Goal: Task Accomplishment & Management: Use online tool/utility

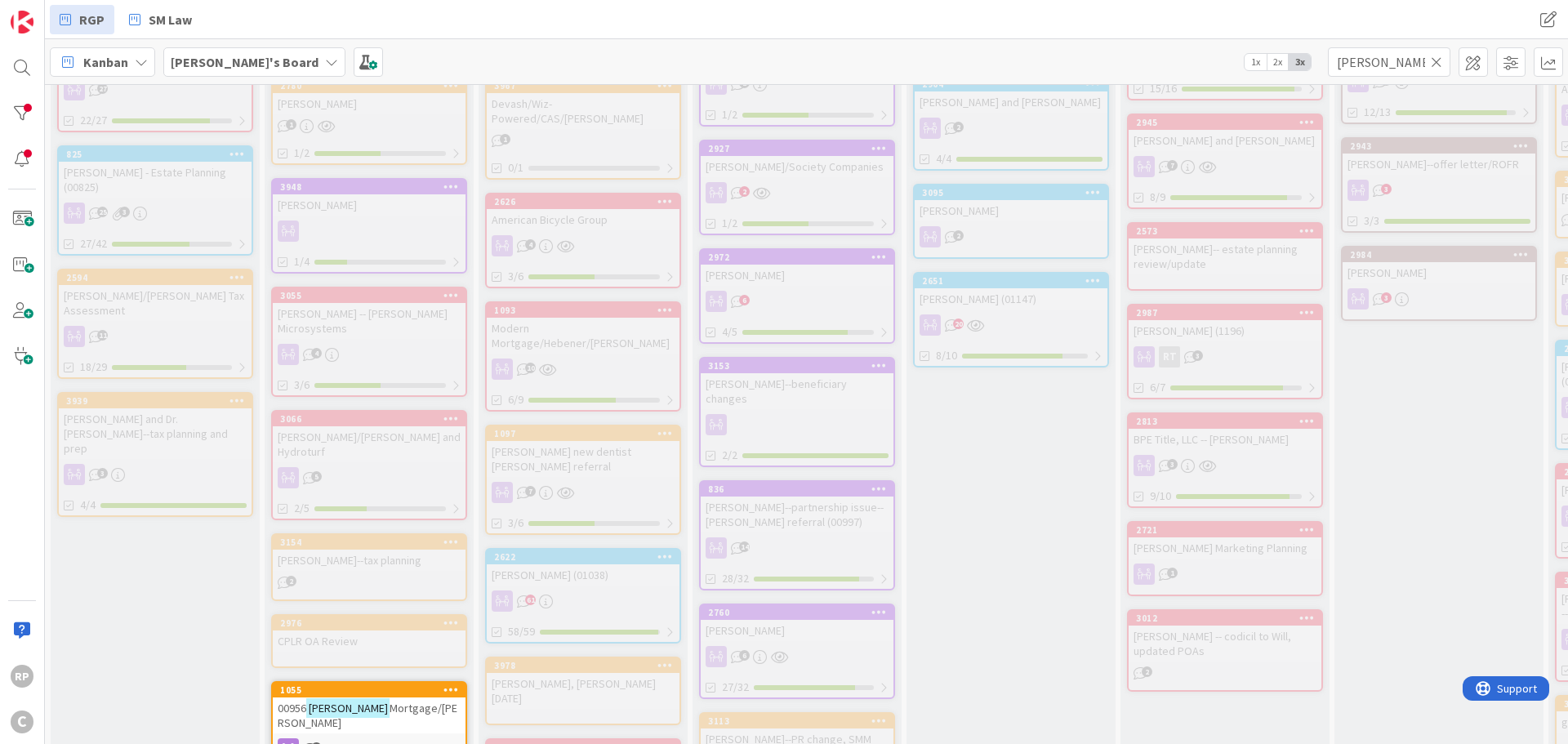
scroll to position [980, 0]
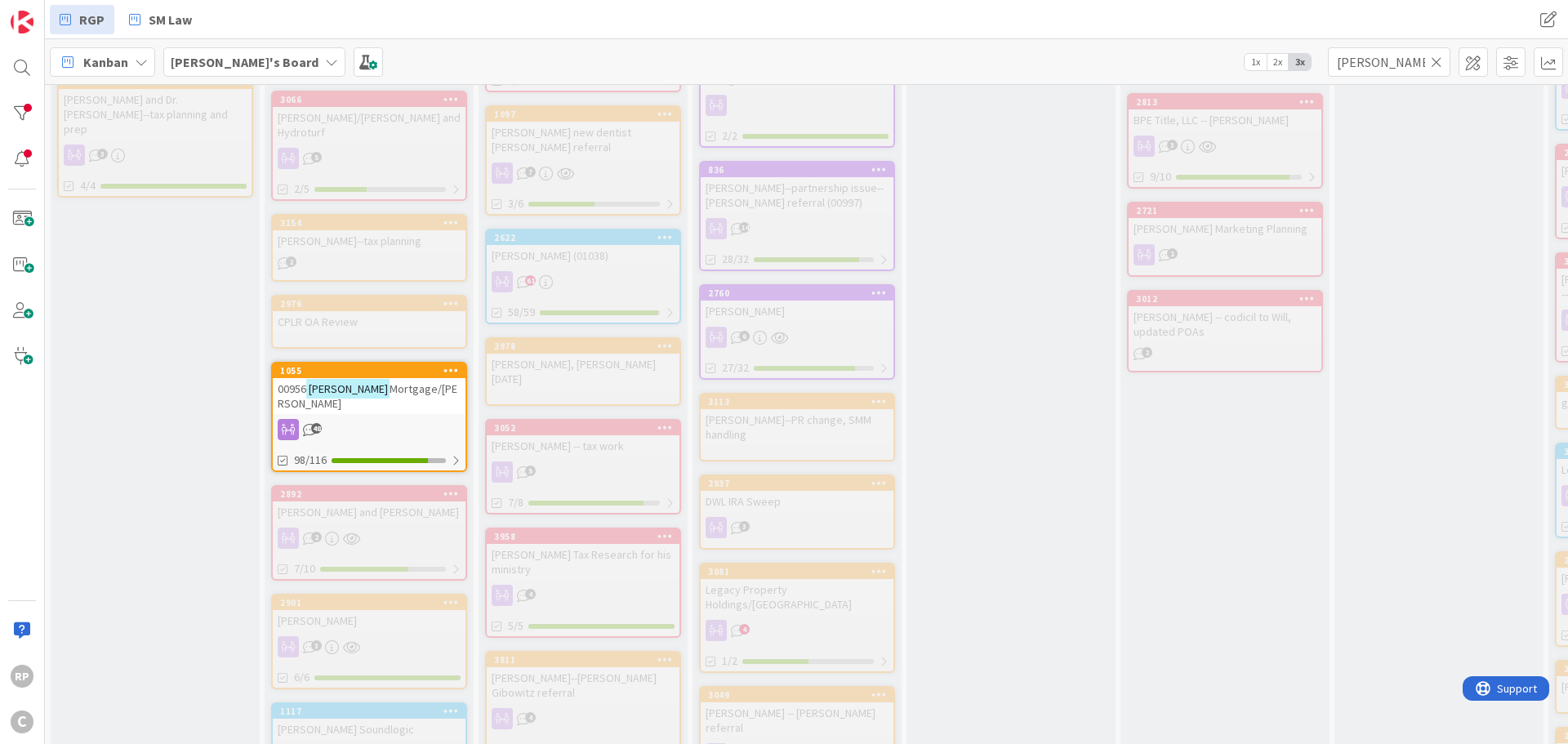
type input "[PERSON_NAME]"
click at [408, 364] on div "1055" at bounding box center [369, 371] width 193 height 14
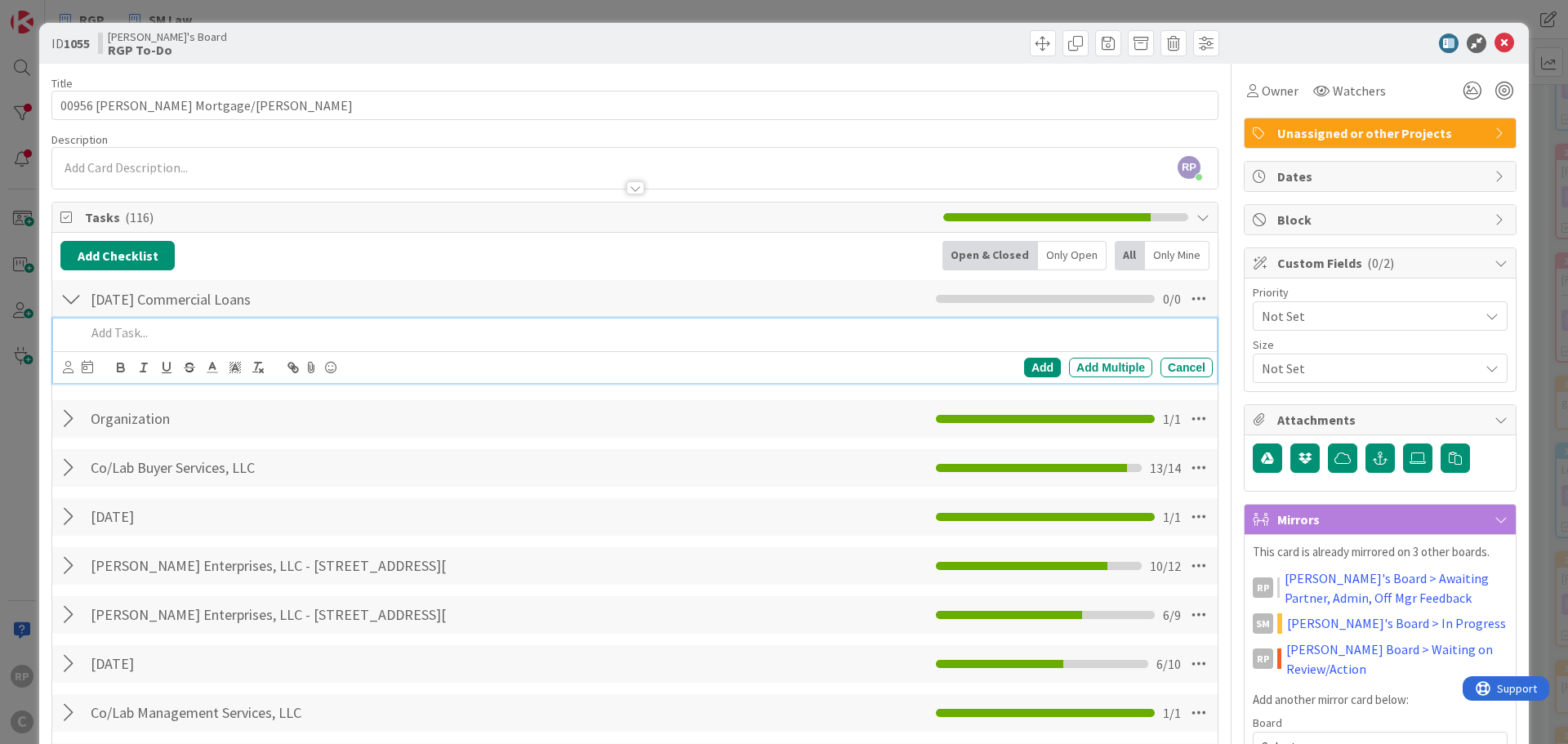
click at [126, 339] on p at bounding box center [646, 332] width 1121 height 19
click at [135, 252] on button "Add Checklist" at bounding box center [118, 255] width 114 height 29
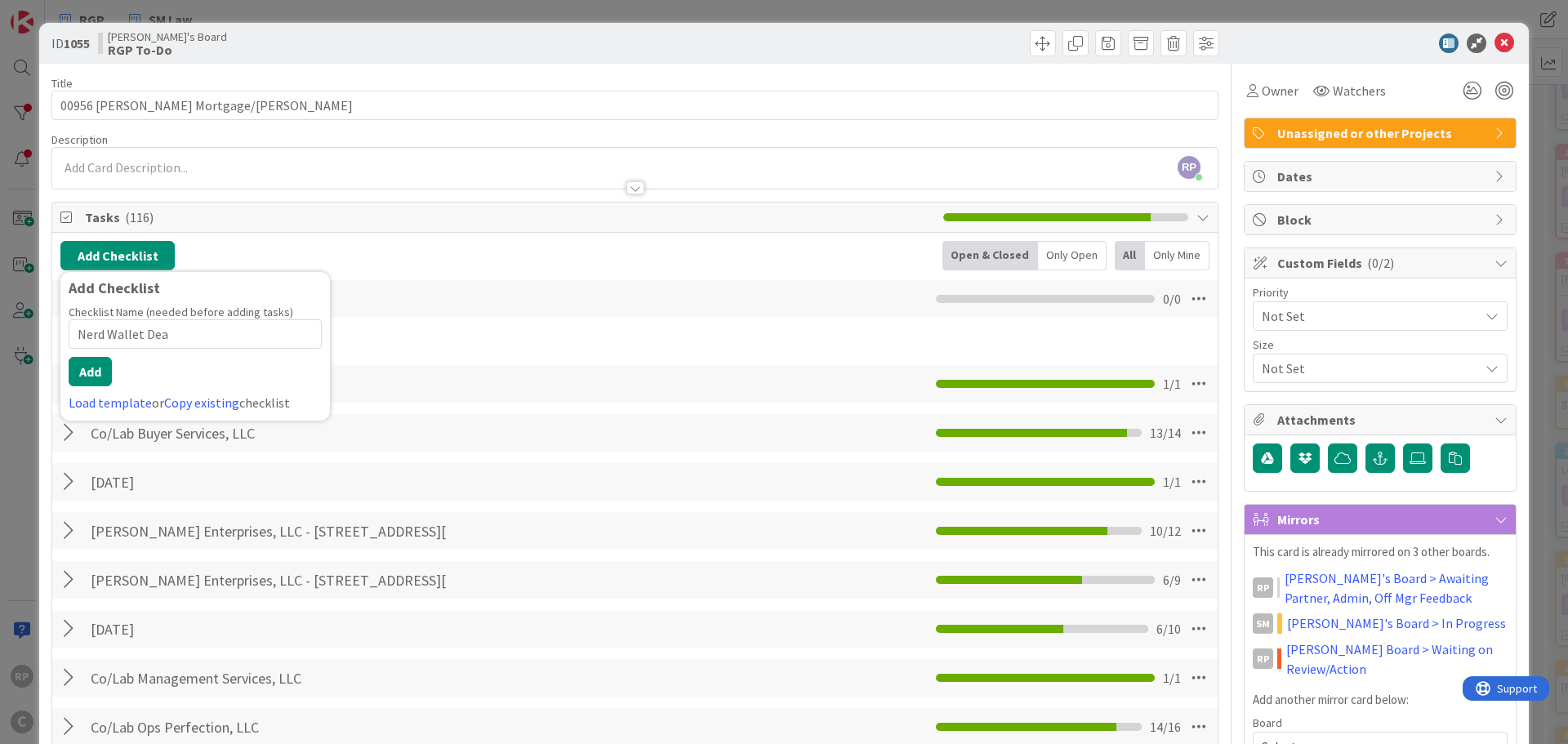
type input "Nerd Wallet Deal"
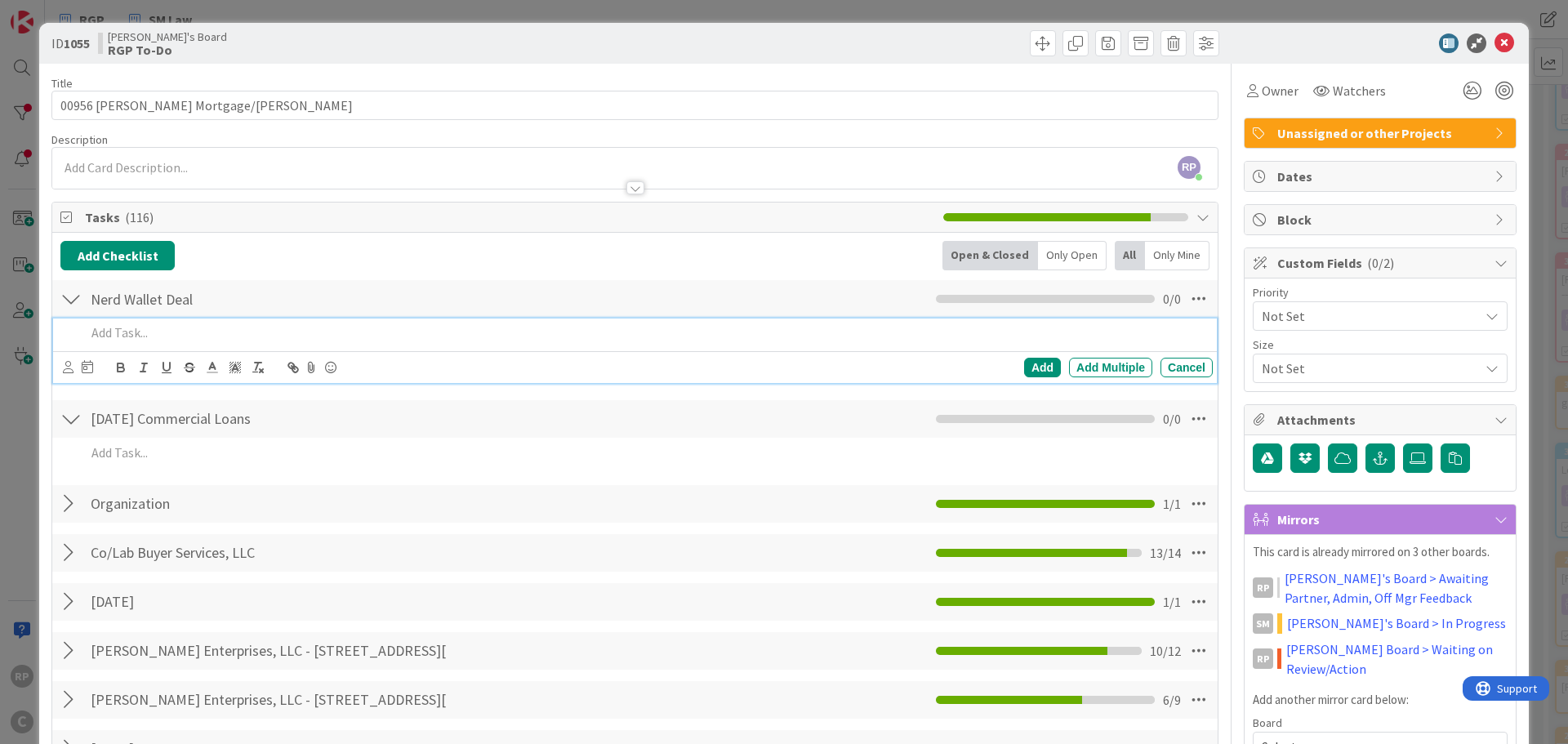
click at [141, 337] on p at bounding box center [646, 332] width 1121 height 19
click at [1040, 359] on div "Add" at bounding box center [1042, 368] width 37 height 20
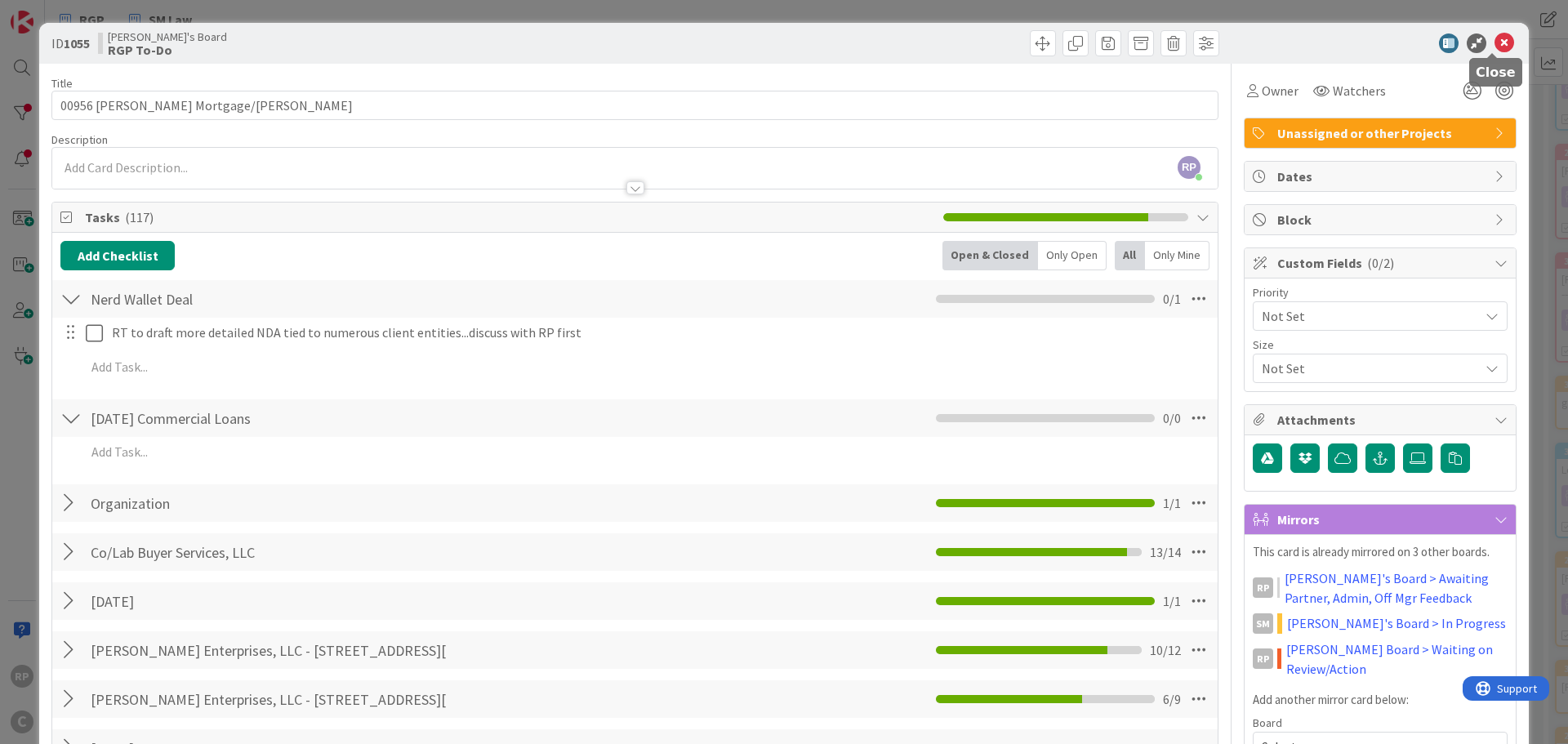
click at [1495, 38] on icon at bounding box center [1505, 43] width 20 height 20
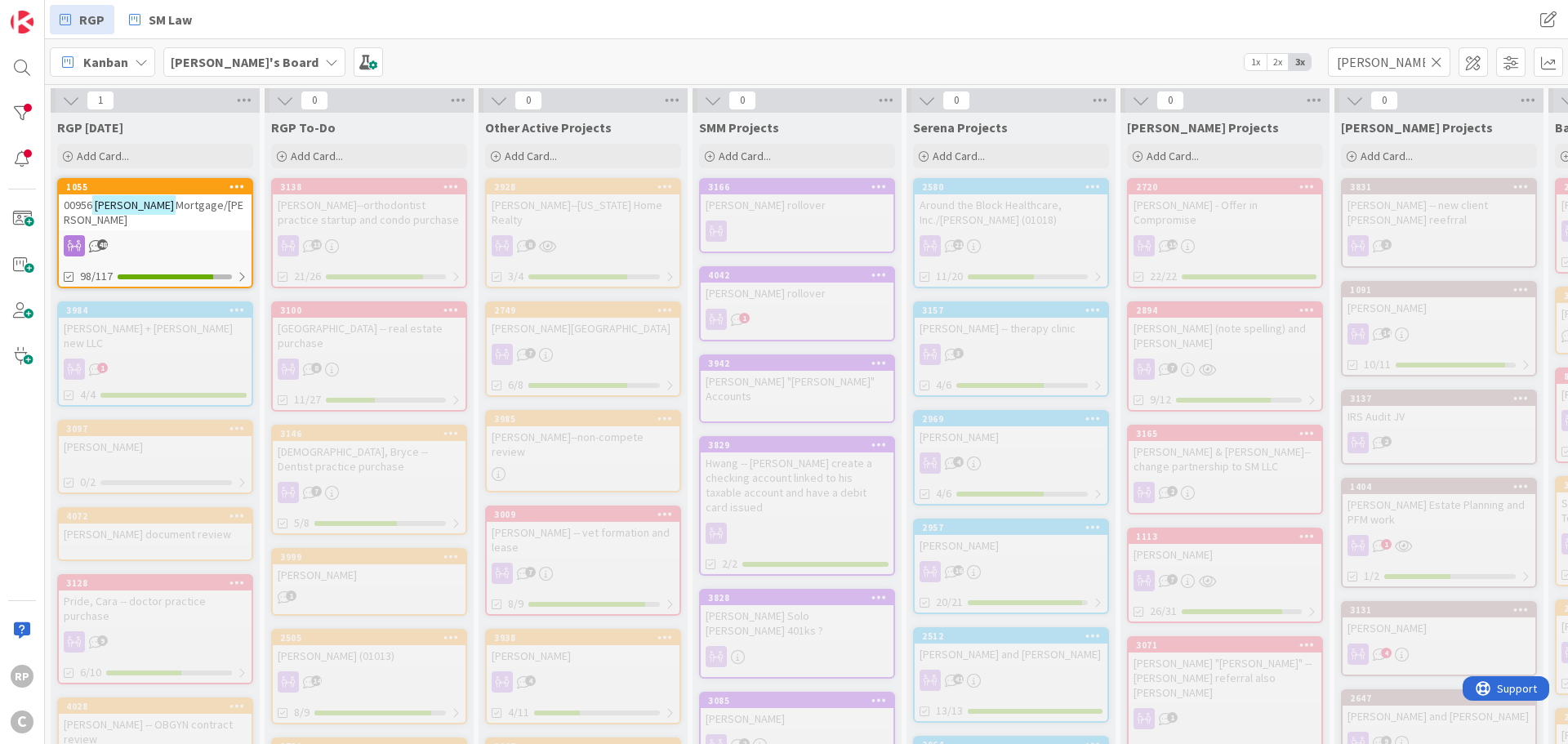
click at [1439, 60] on icon at bounding box center [1436, 62] width 12 height 14
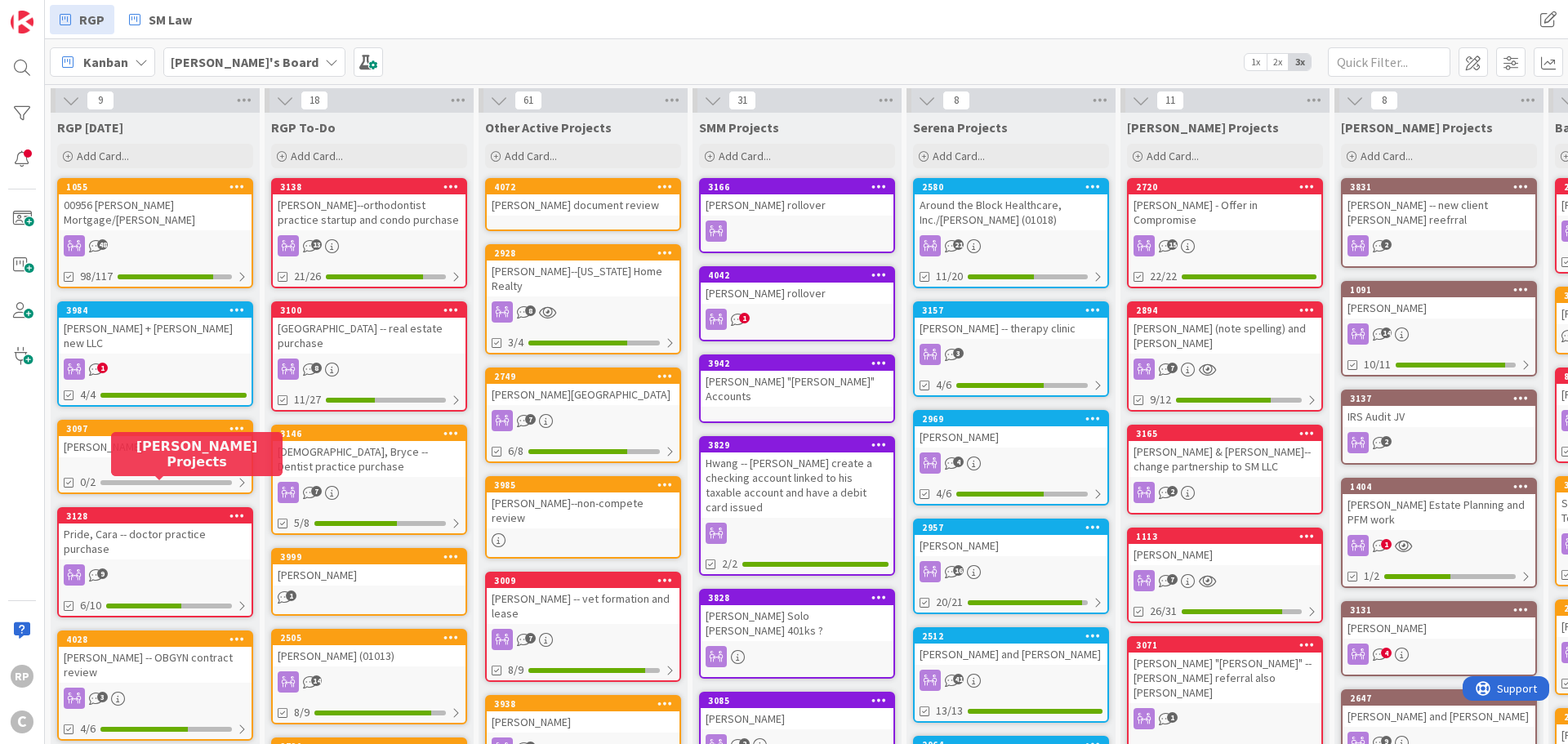
click at [563, 196] on div "[PERSON_NAME] document review" at bounding box center [583, 205] width 193 height 21
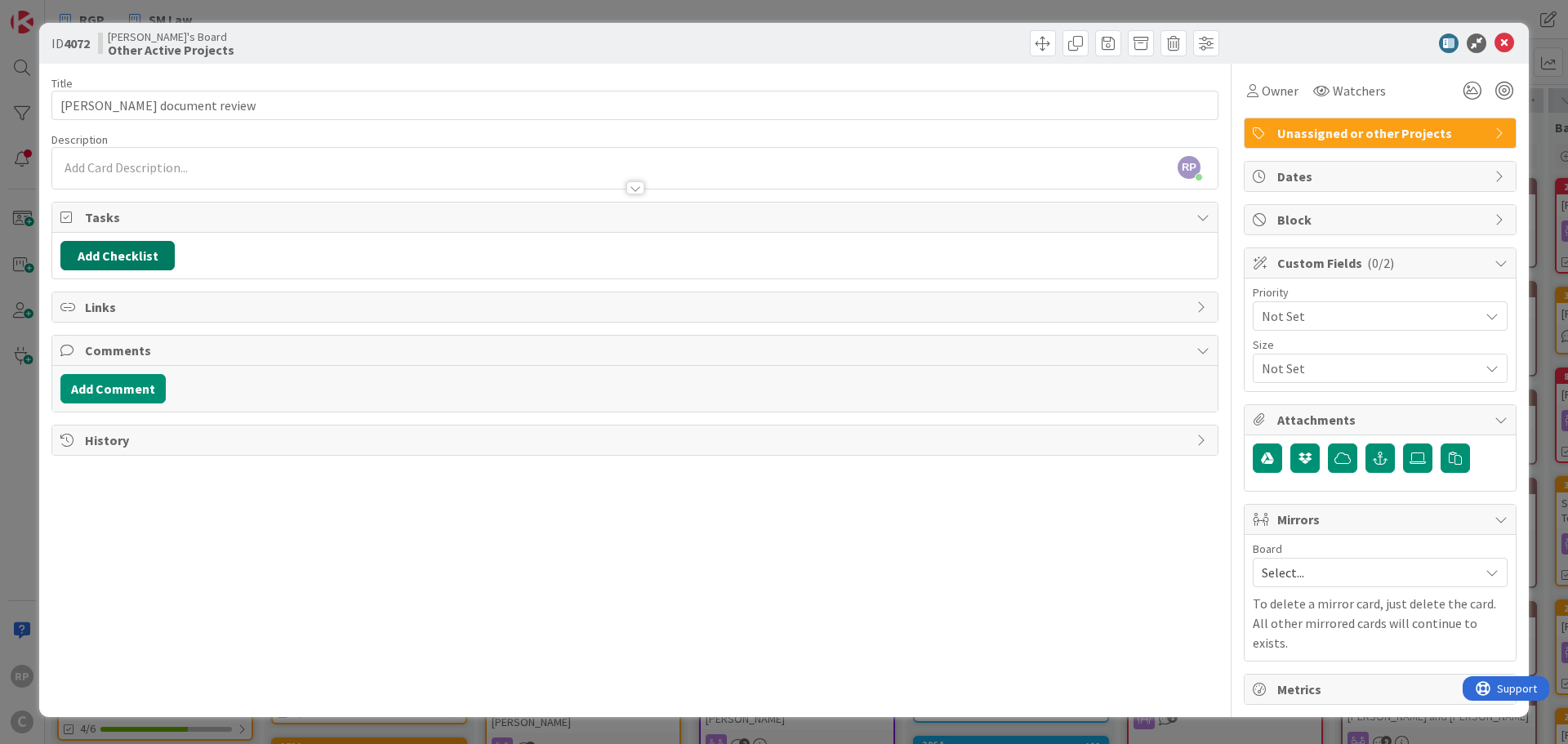
click at [120, 265] on button "Add Checklist" at bounding box center [118, 255] width 114 height 29
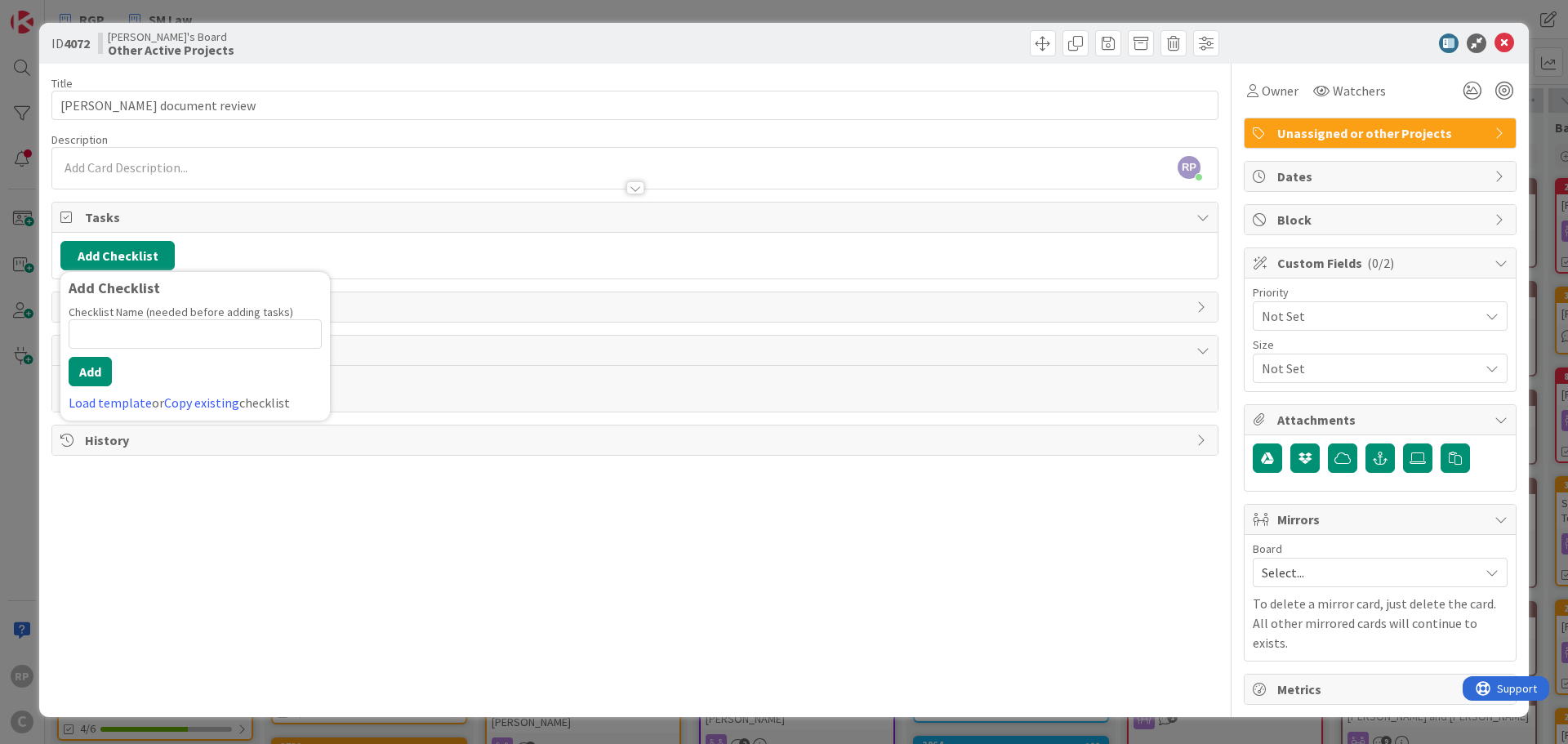
drag, startPoint x: 154, startPoint y: 536, endPoint x: 148, endPoint y: 472, distance: 64.3
click at [153, 519] on div "Title 23 / 128 [PERSON_NAME] document review Description RP [PERSON_NAME] just …" at bounding box center [635, 384] width 1167 height 641
click at [106, 384] on button "Add Comment" at bounding box center [113, 389] width 105 height 29
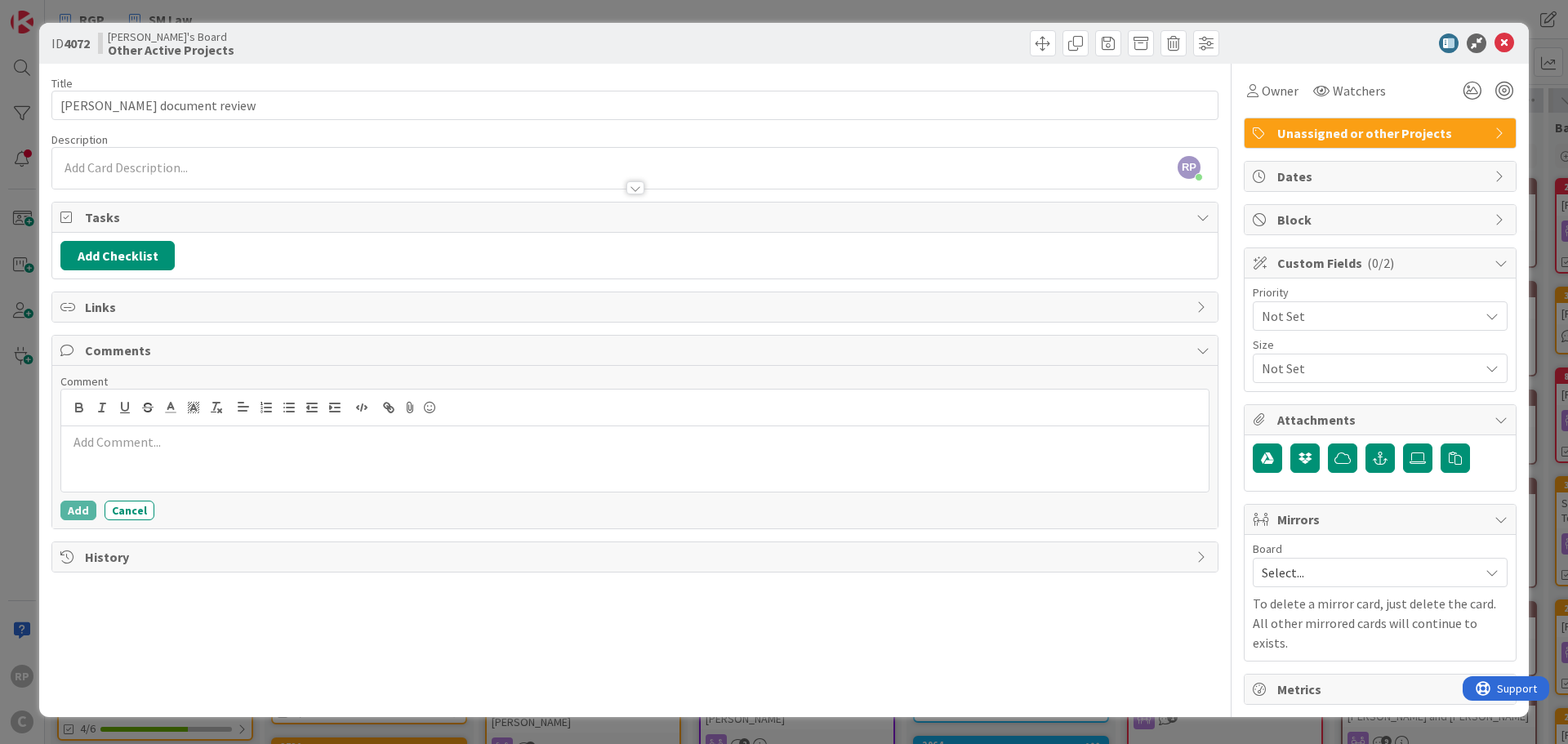
click at [110, 439] on p at bounding box center [635, 442] width 1134 height 19
click at [71, 507] on button "Add" at bounding box center [79, 511] width 36 height 20
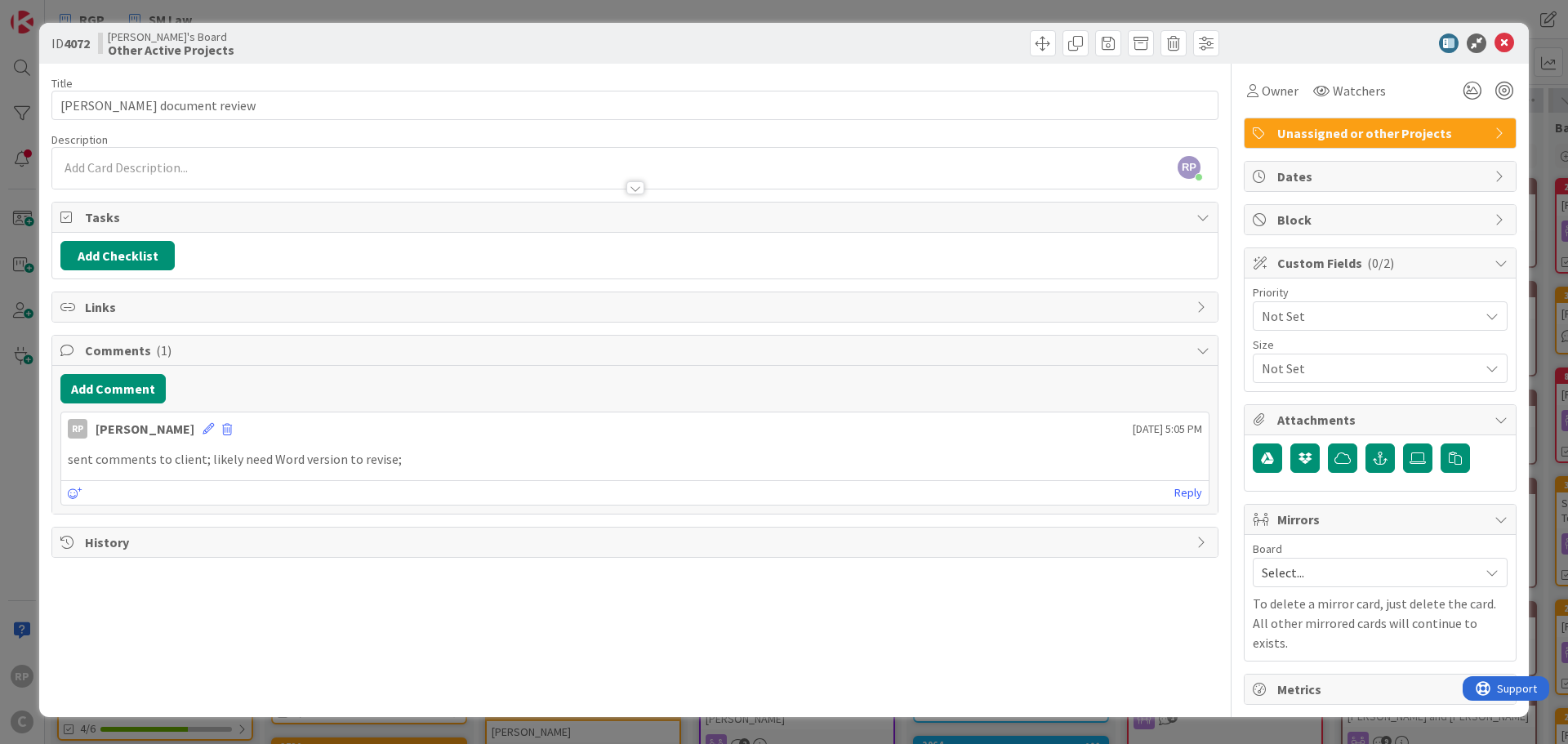
click at [1492, 43] on div at bounding box center [1372, 43] width 289 height 20
click at [1497, 46] on icon at bounding box center [1505, 43] width 20 height 20
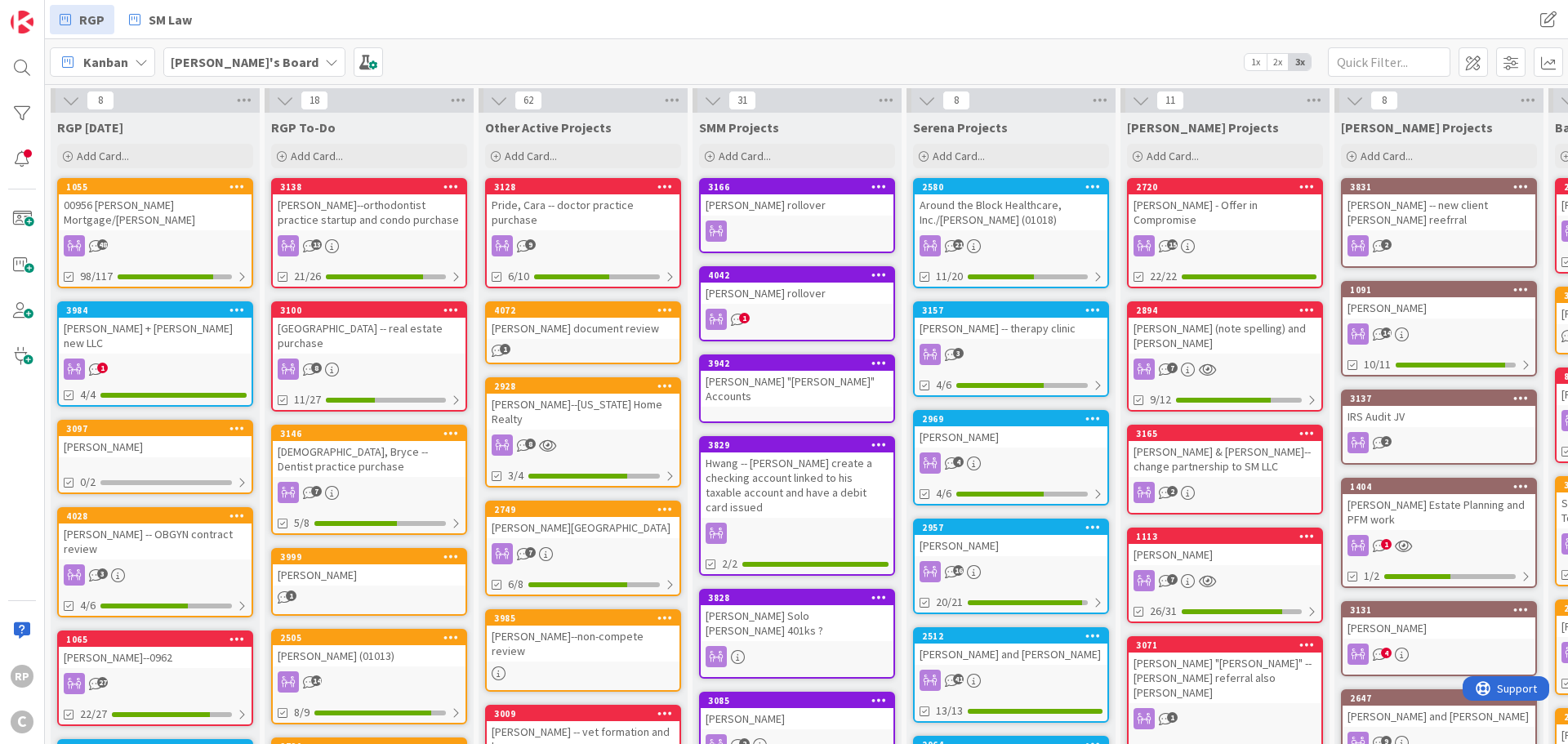
click at [571, 205] on div "Pride, Cara -- doctor practice purchase" at bounding box center [583, 213] width 193 height 36
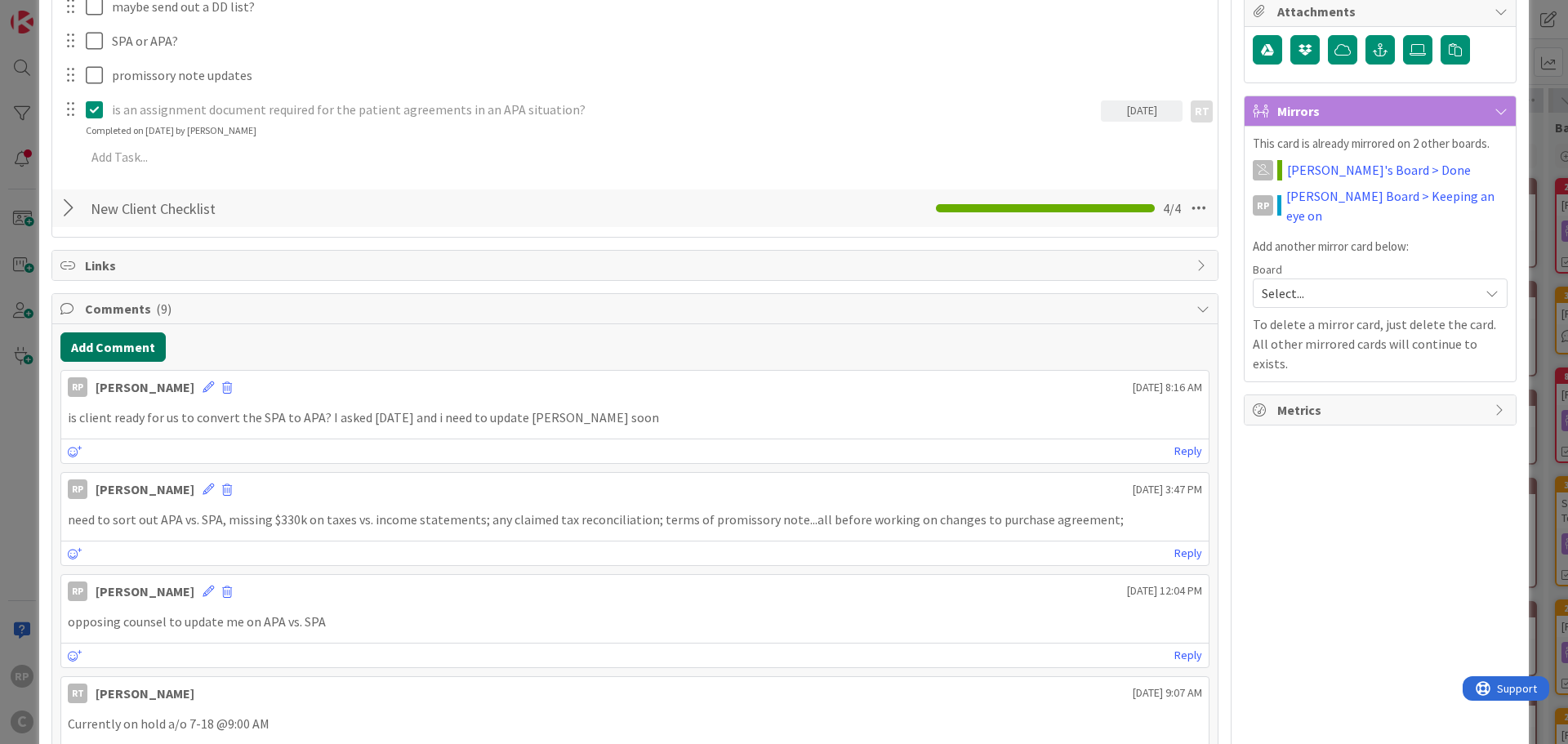
click at [104, 347] on button "Add Comment" at bounding box center [113, 347] width 105 height 29
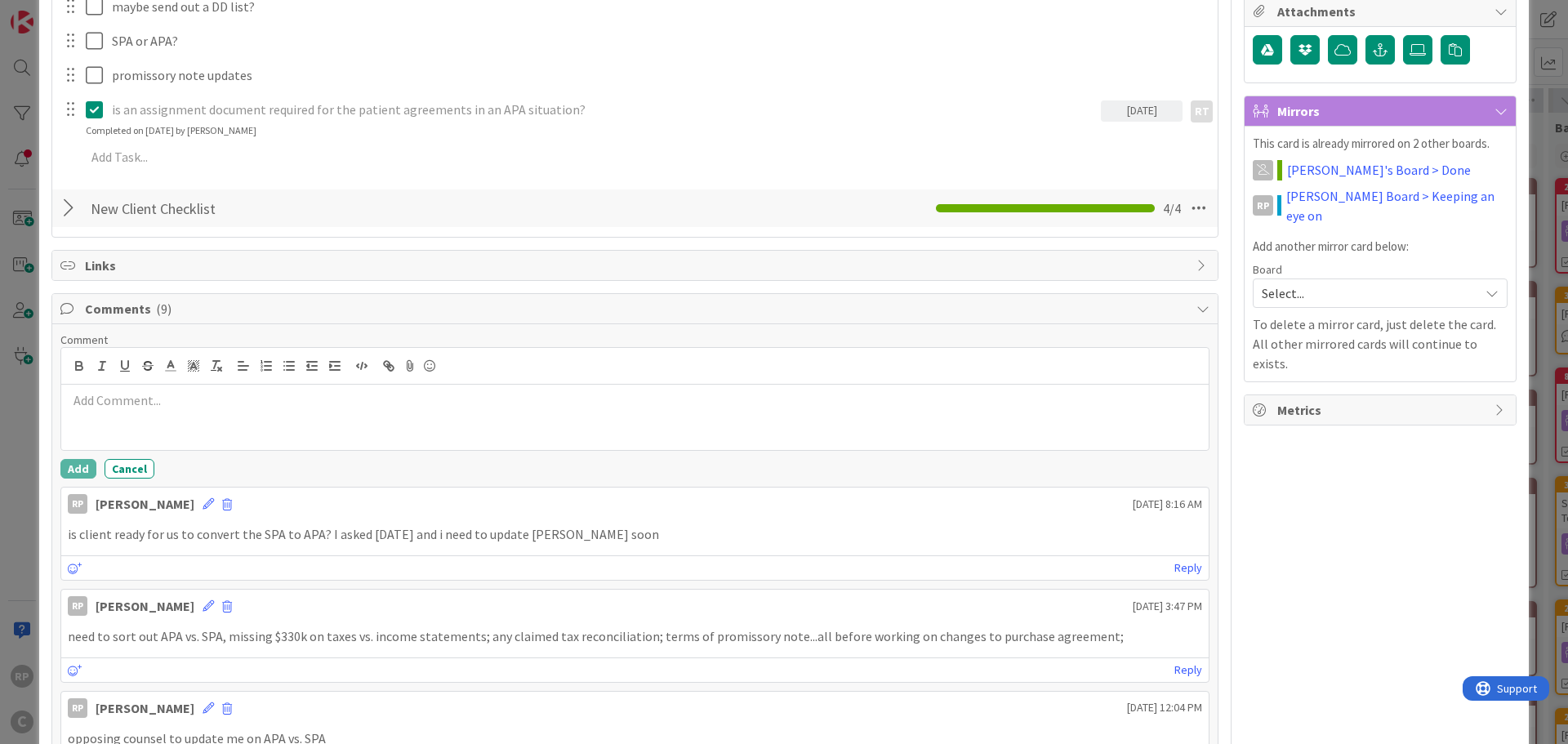
click at [108, 404] on p at bounding box center [635, 400] width 1134 height 19
drag, startPoint x: 77, startPoint y: 466, endPoint x: 142, endPoint y: 430, distance: 74.3
click at [78, 466] on button "Add" at bounding box center [79, 469] width 36 height 20
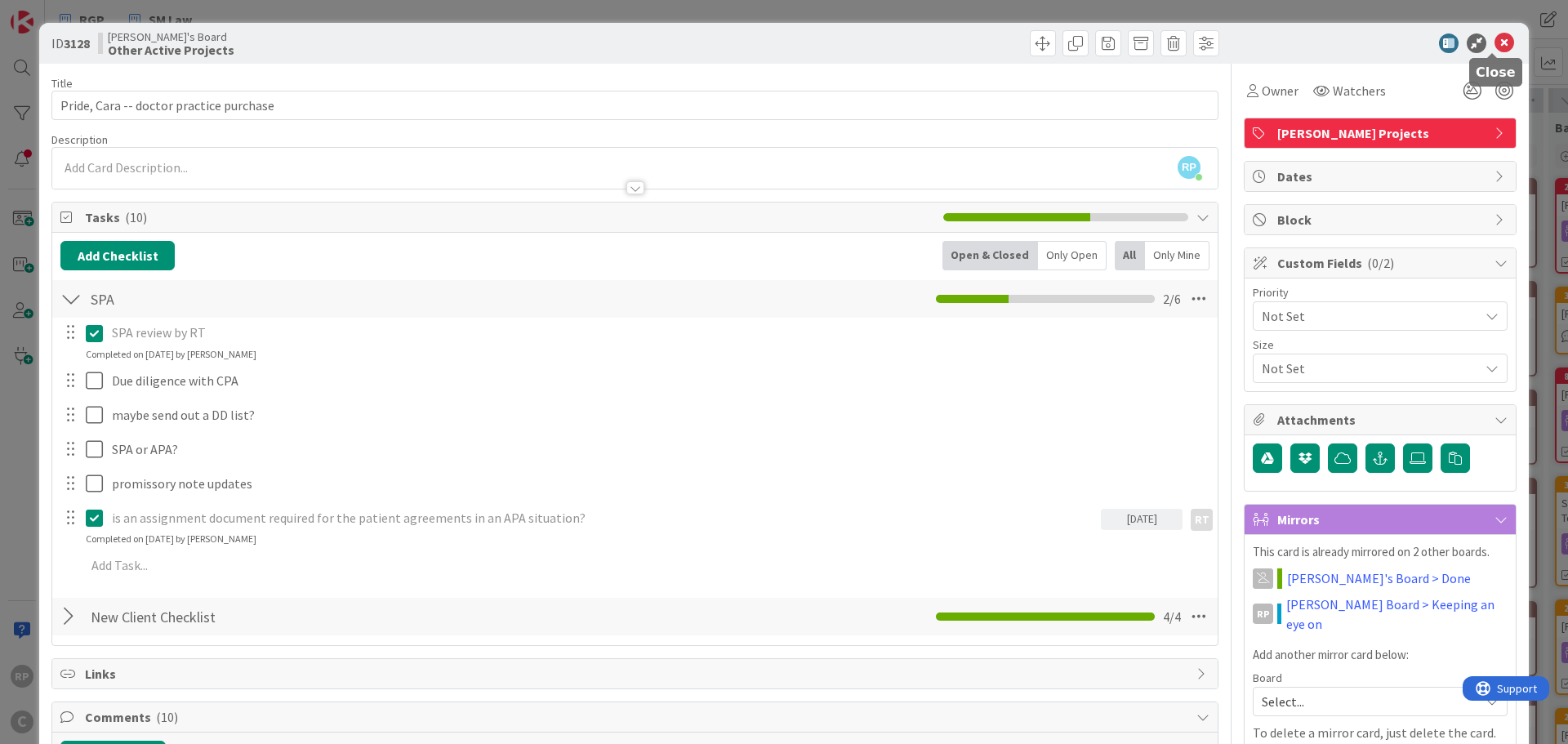
click at [1495, 38] on icon at bounding box center [1505, 43] width 20 height 20
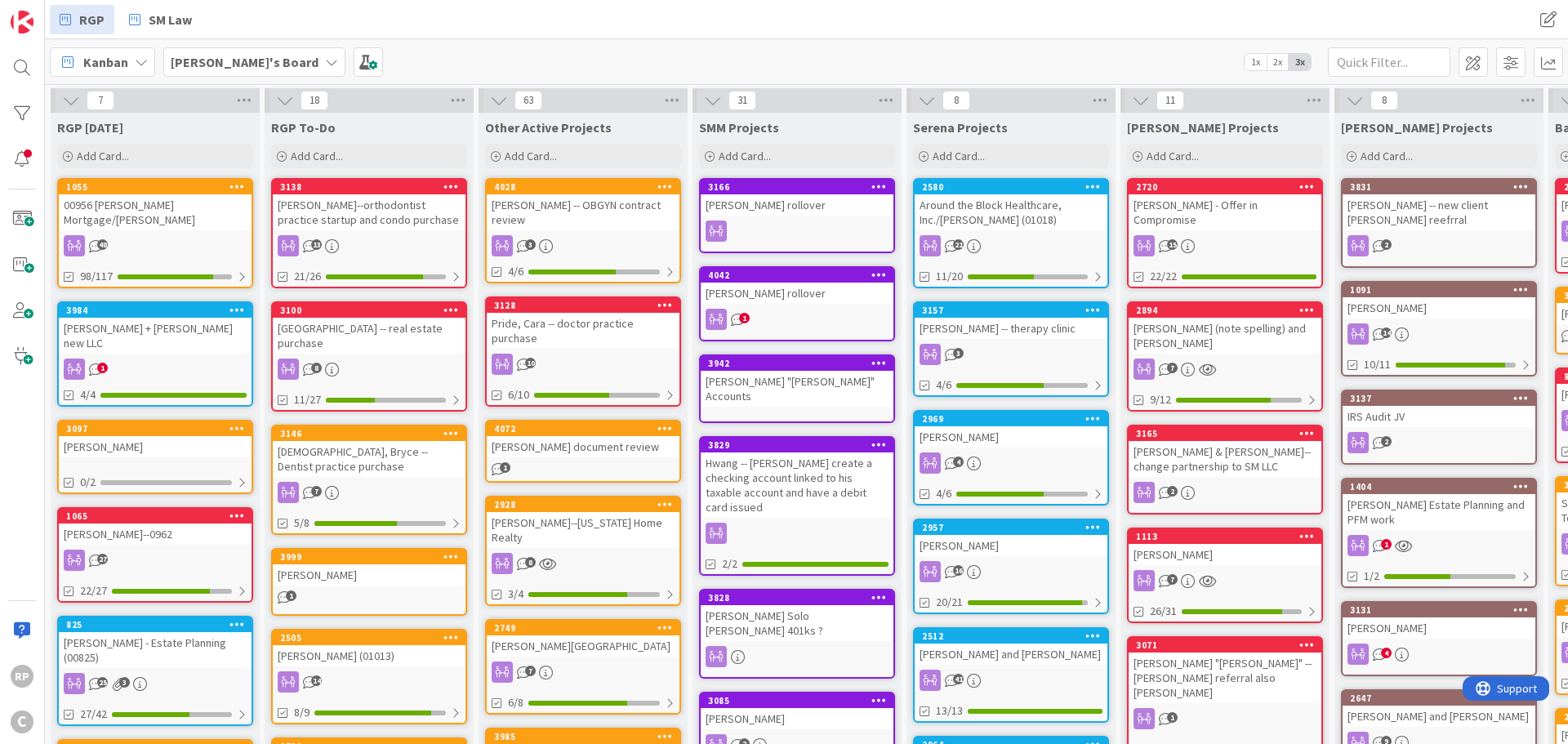
click at [588, 224] on div "[PERSON_NAME] -- OBGYN contract review" at bounding box center [583, 213] width 193 height 36
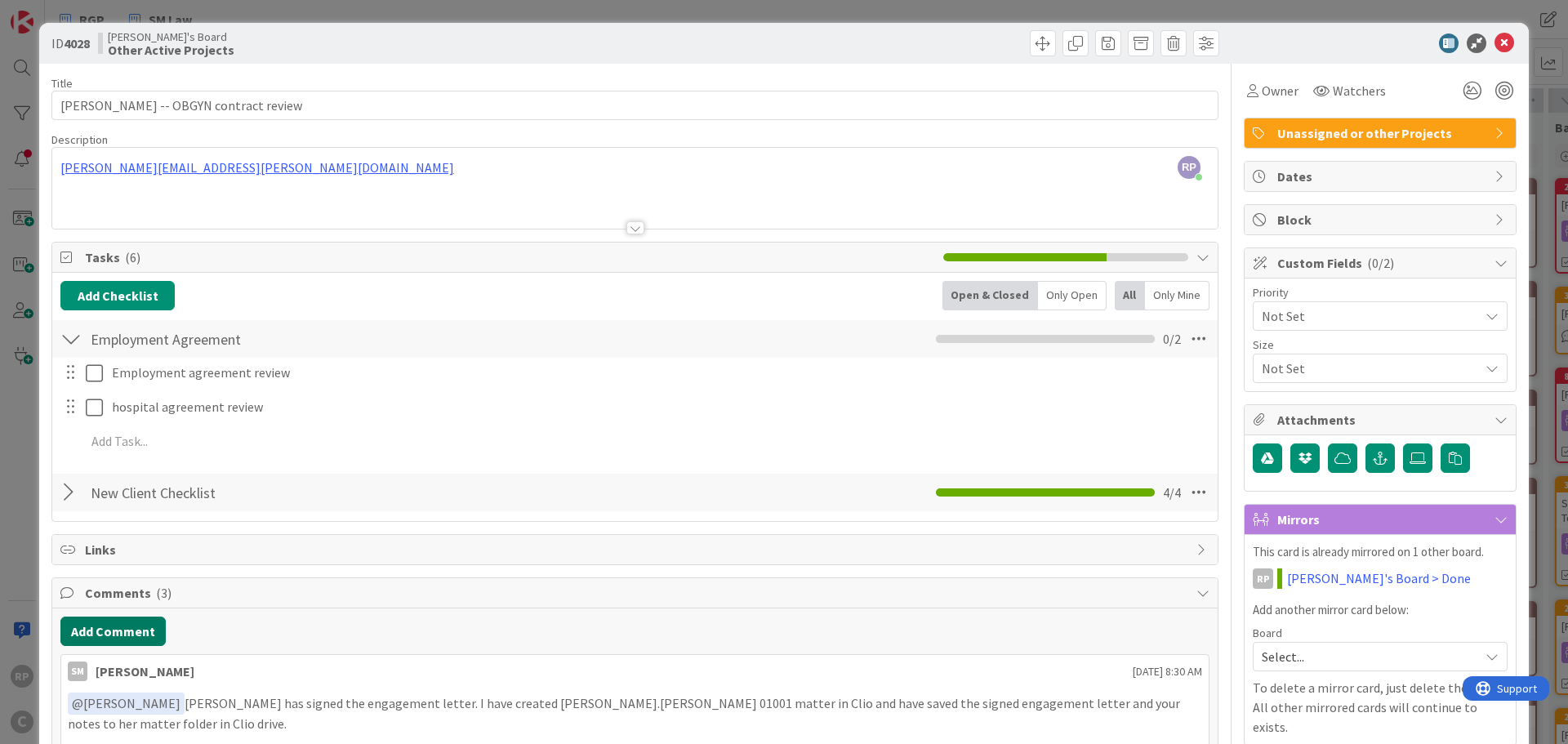
click at [113, 626] on button "Add Comment" at bounding box center [113, 631] width 105 height 29
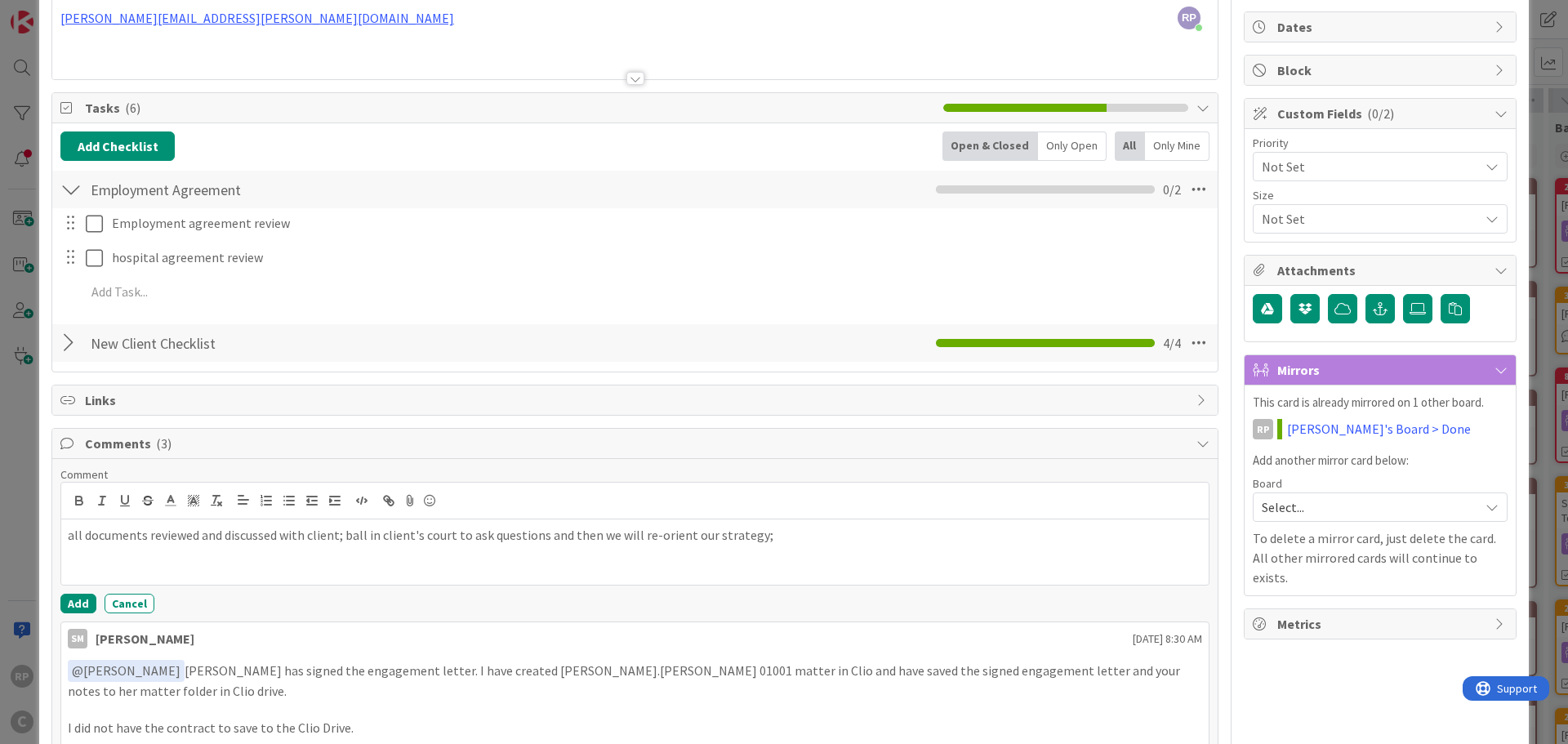
scroll to position [163, 0]
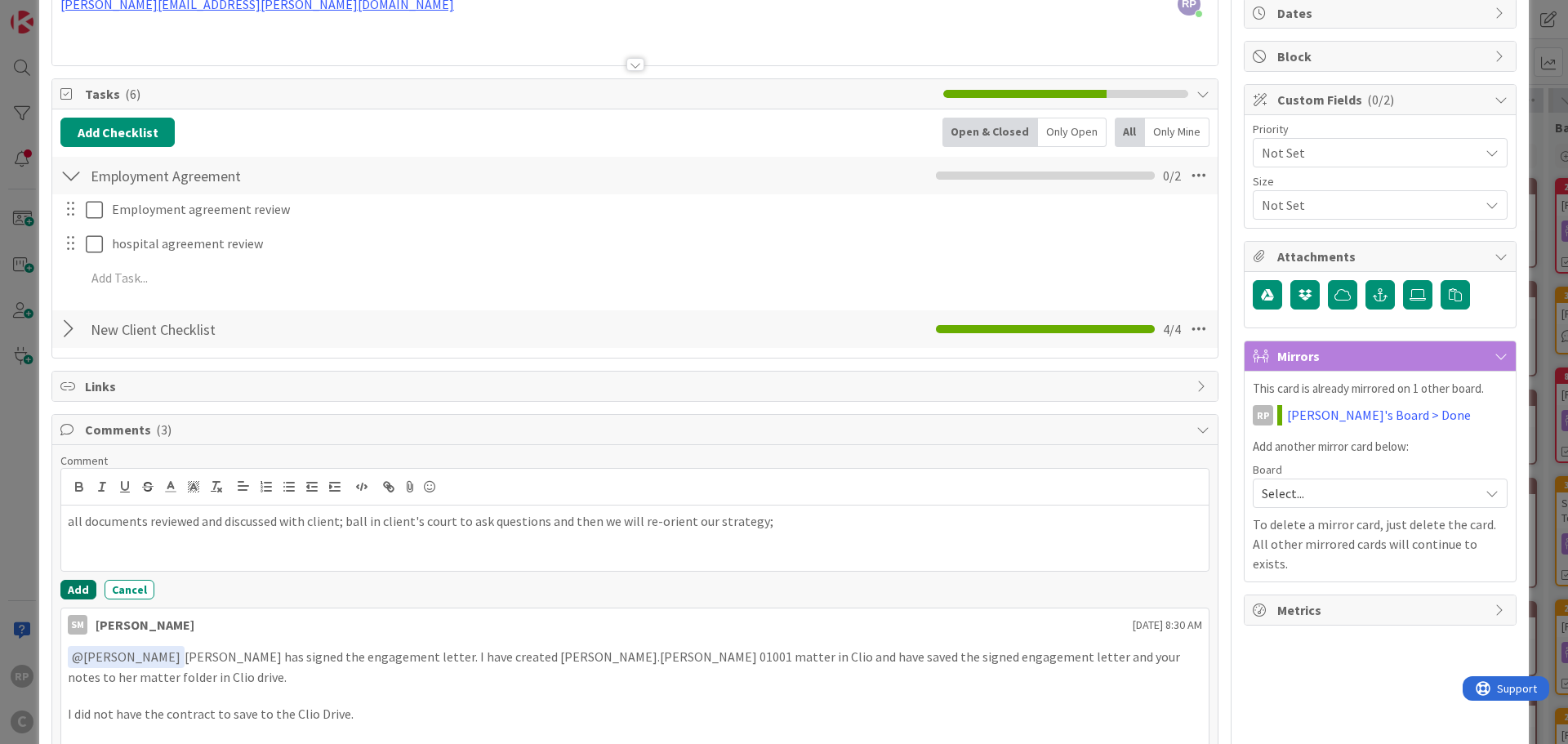
click at [66, 581] on button "Add" at bounding box center [79, 589] width 36 height 20
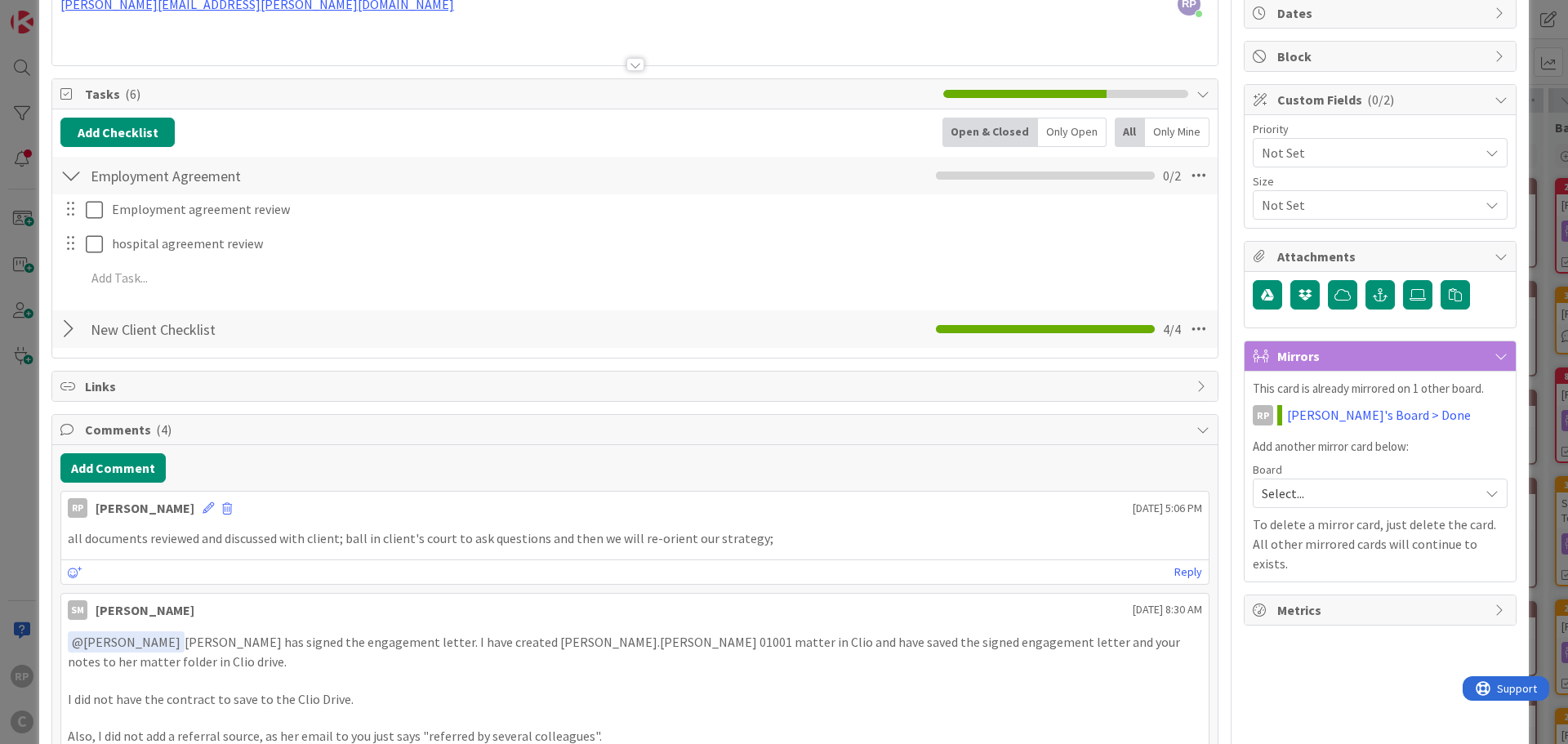
scroll to position [0, 0]
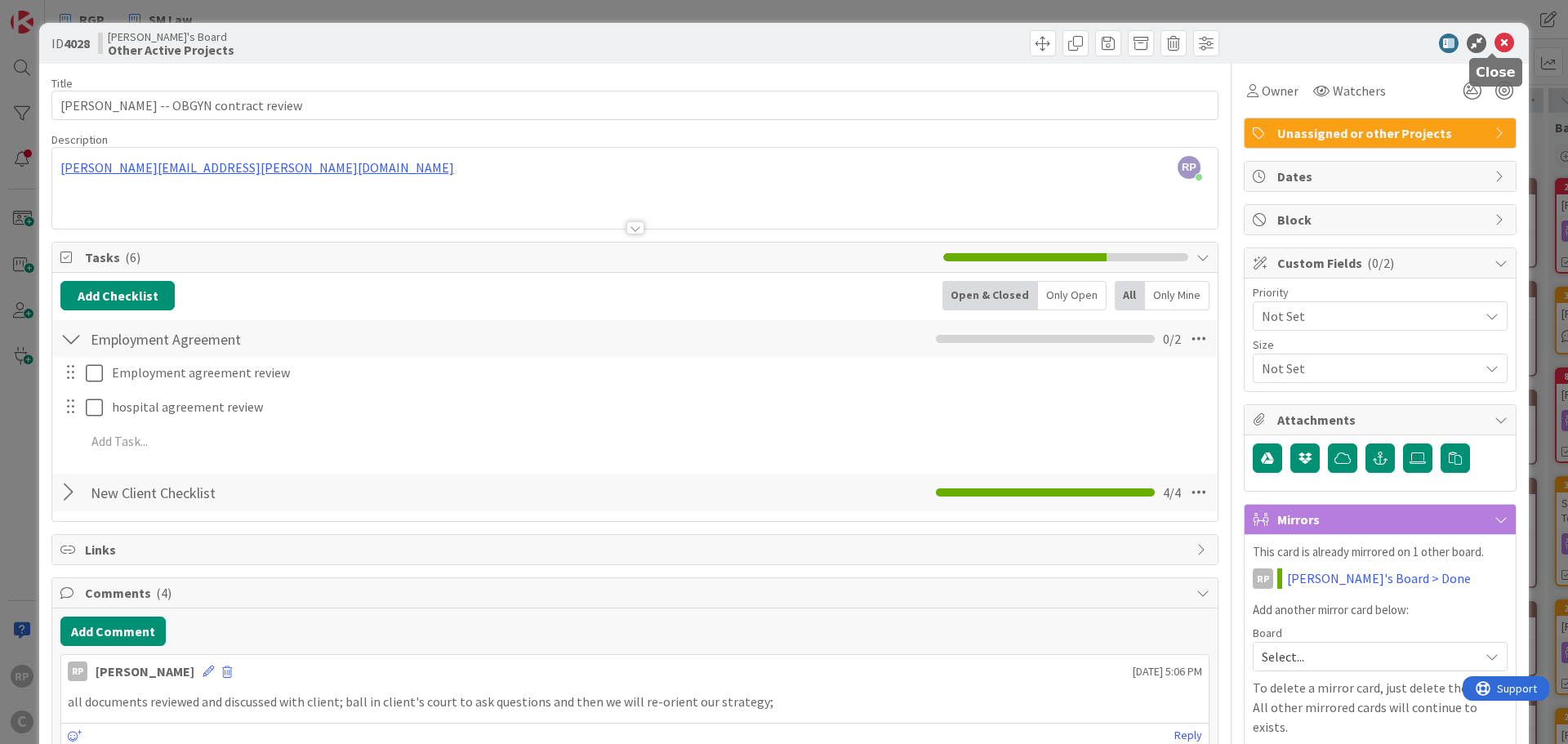
click at [1495, 36] on icon at bounding box center [1505, 43] width 20 height 20
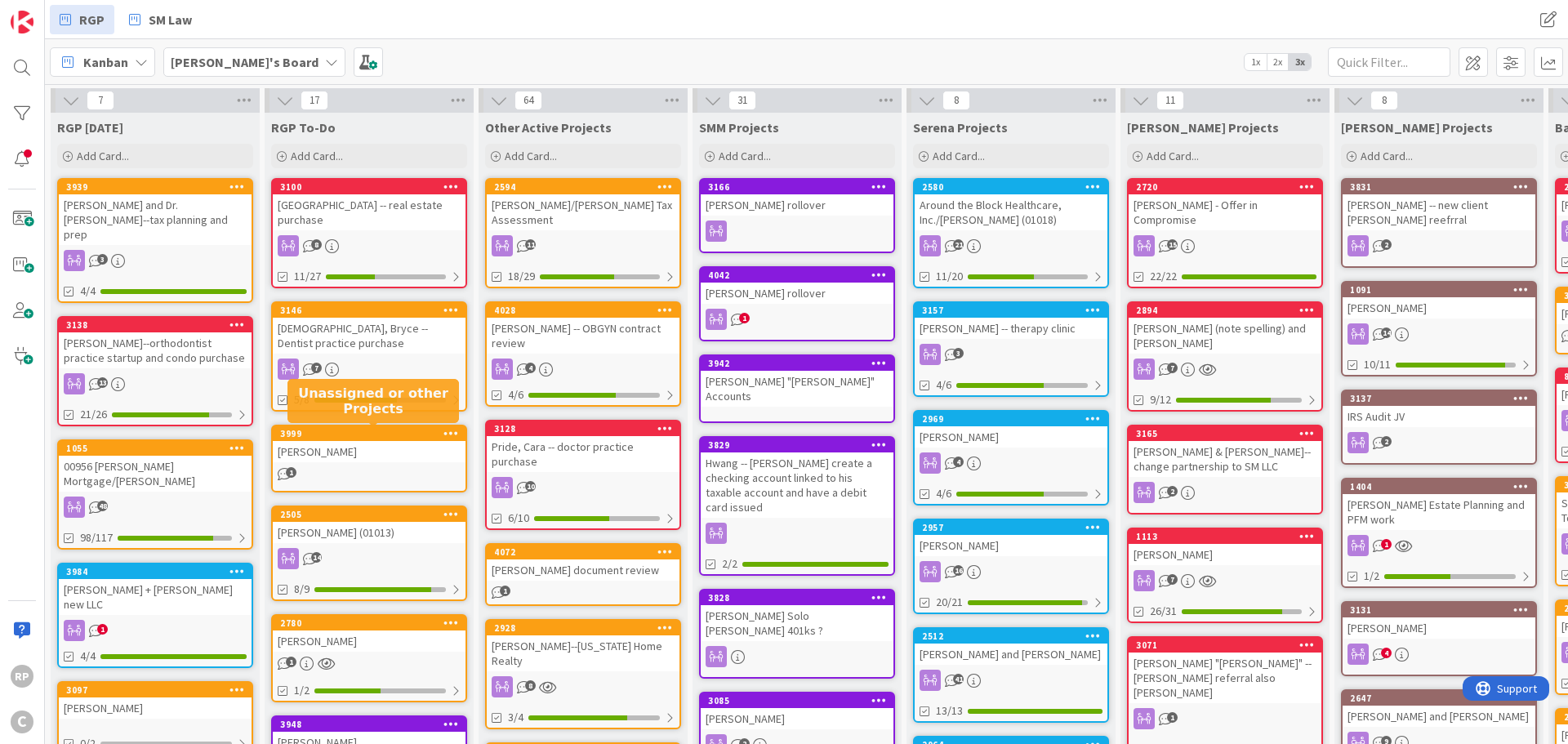
click at [377, 436] on div "3999" at bounding box center [373, 433] width 186 height 12
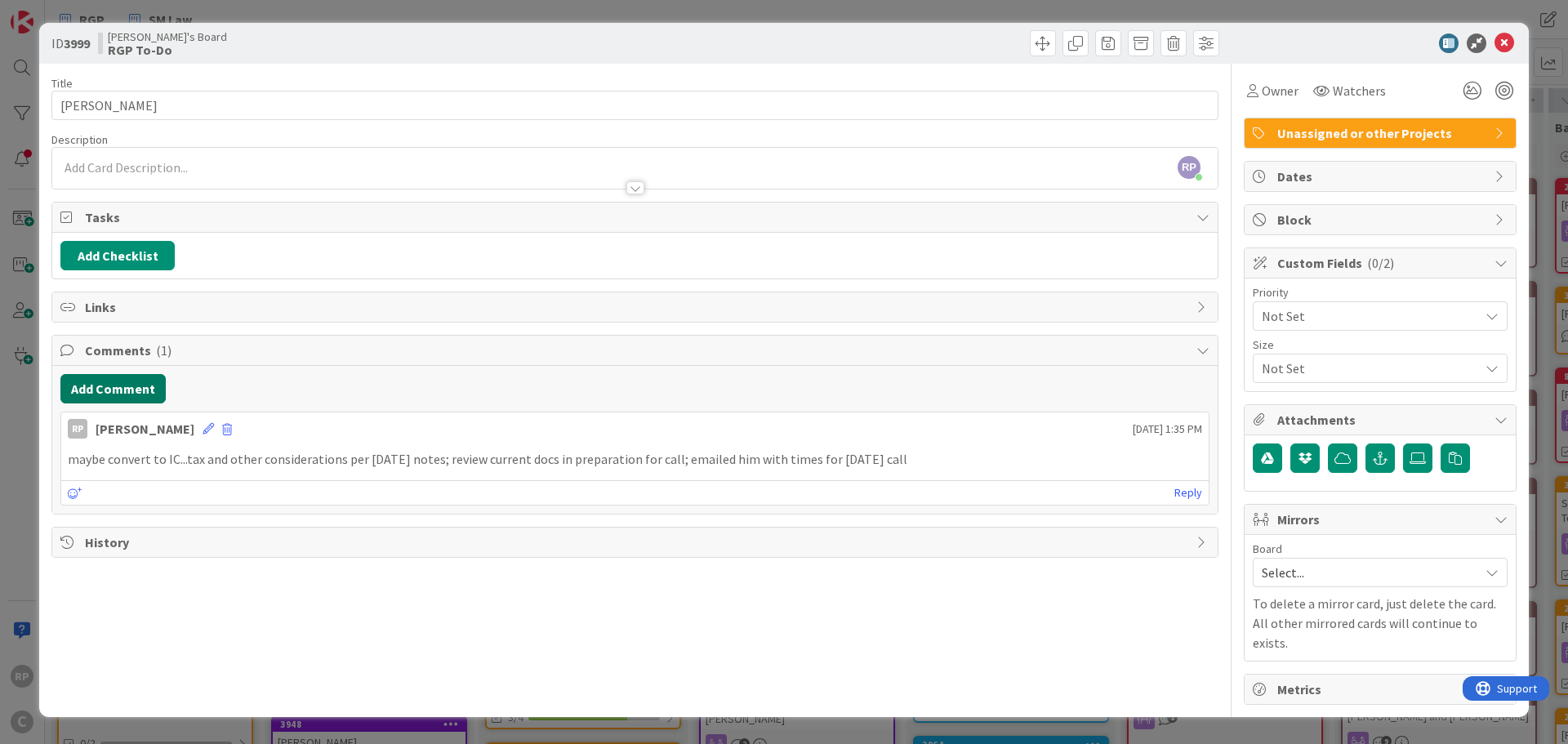
click at [132, 383] on button "Add Comment" at bounding box center [113, 389] width 105 height 29
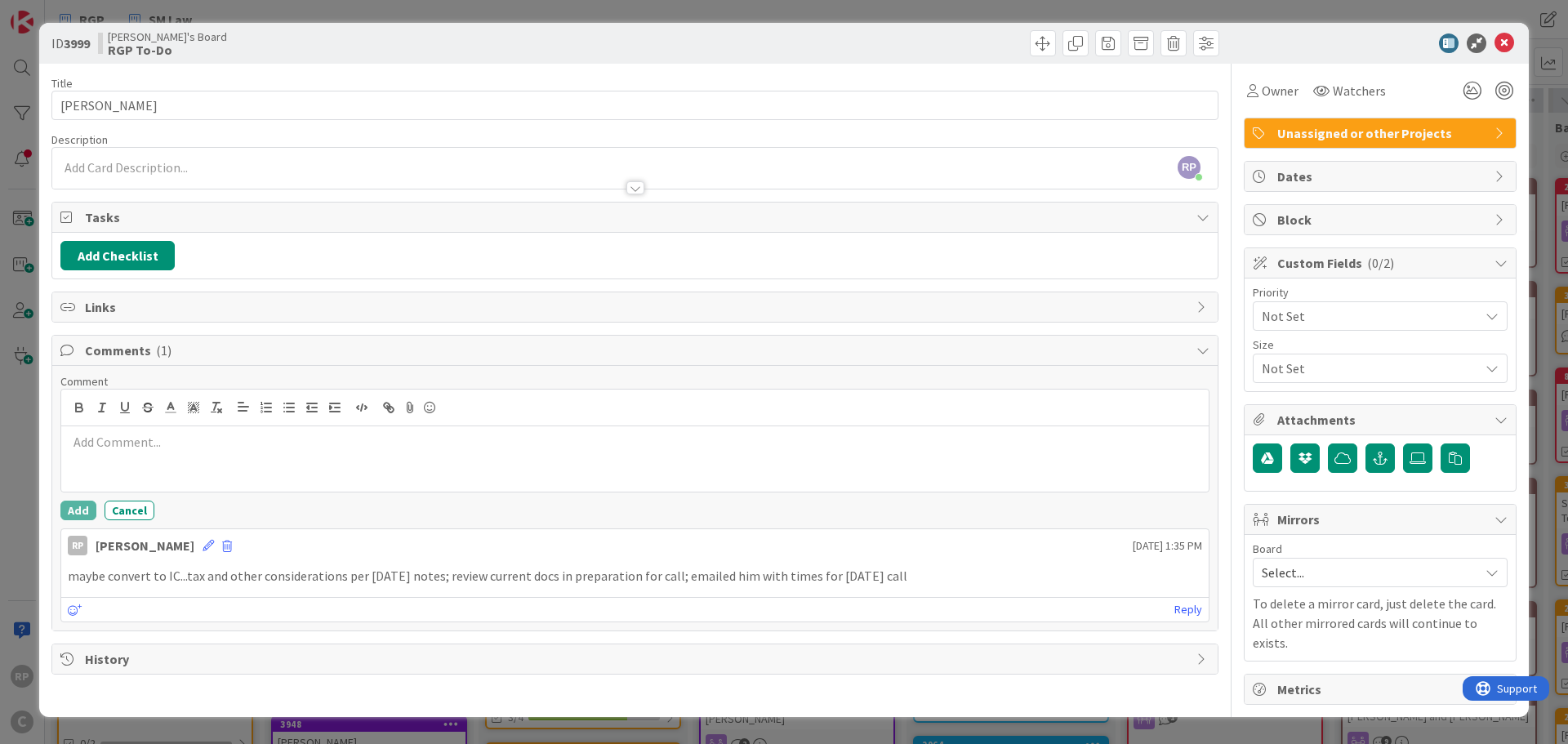
click at [187, 470] on div at bounding box center [635, 458] width 1147 height 65
click at [98, 510] on div "Add Cancel" at bounding box center [635, 511] width 1149 height 20
click at [81, 509] on button "Add" at bounding box center [79, 511] width 36 height 20
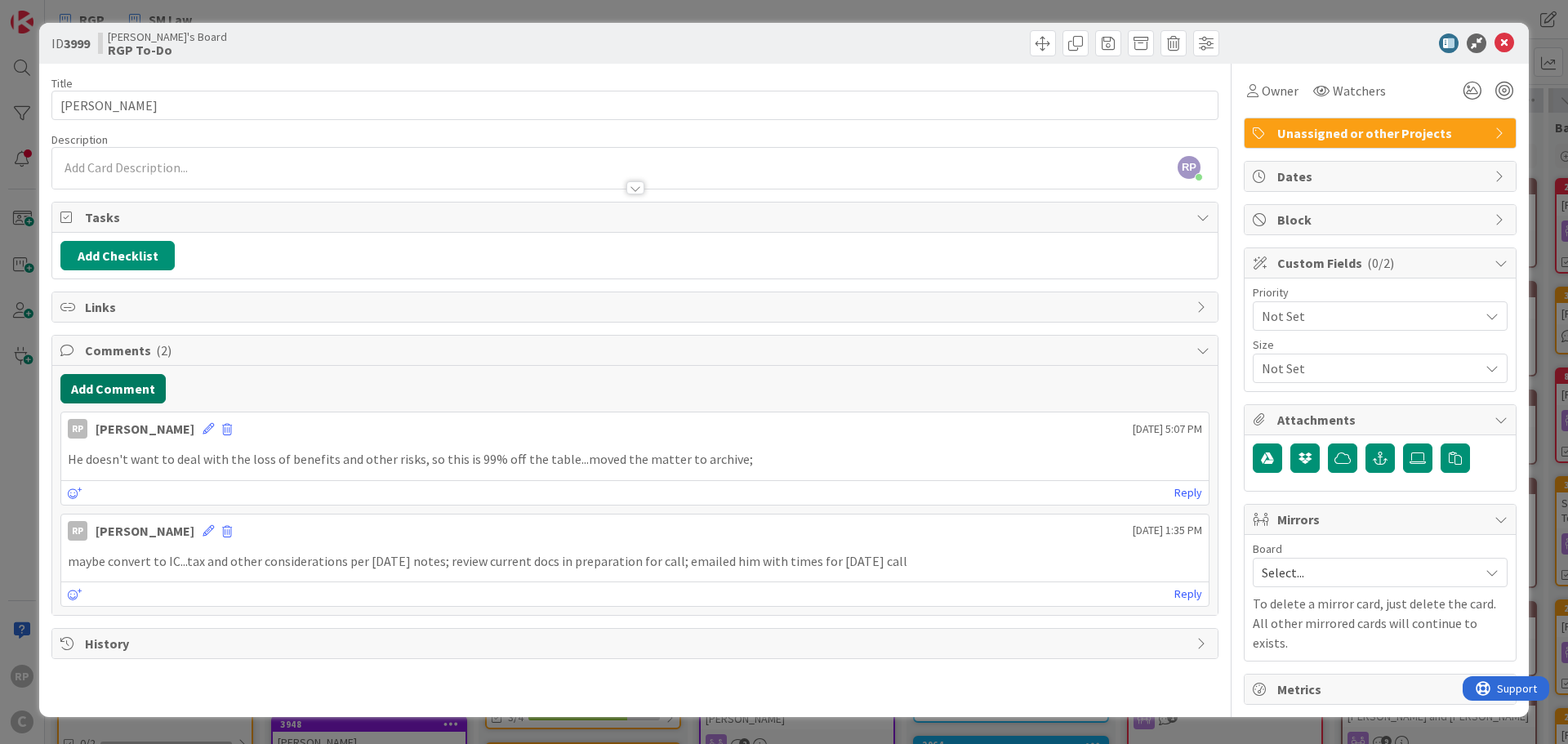
click at [106, 376] on button "Add Comment" at bounding box center [113, 389] width 105 height 29
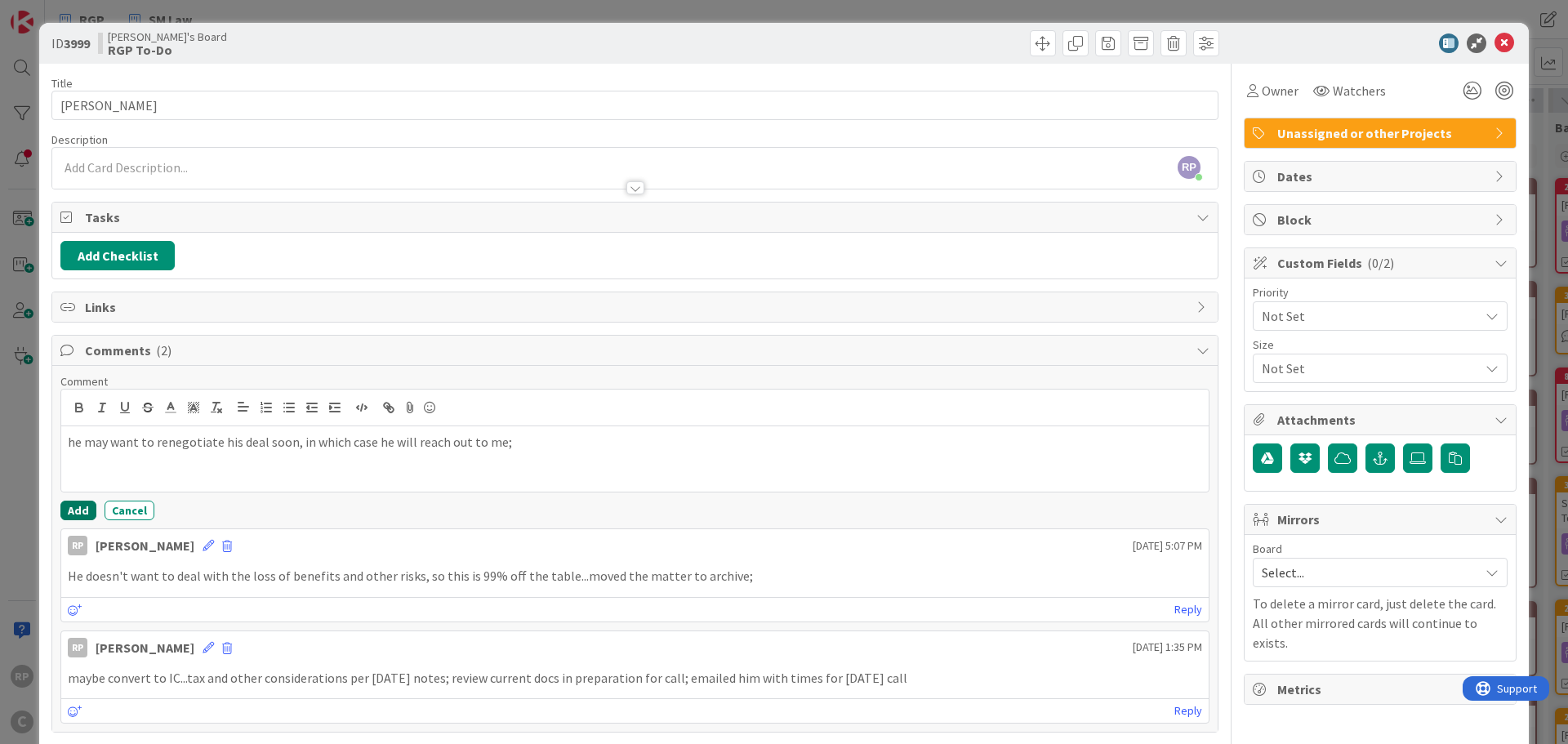
click at [78, 511] on button "Add" at bounding box center [79, 511] width 36 height 20
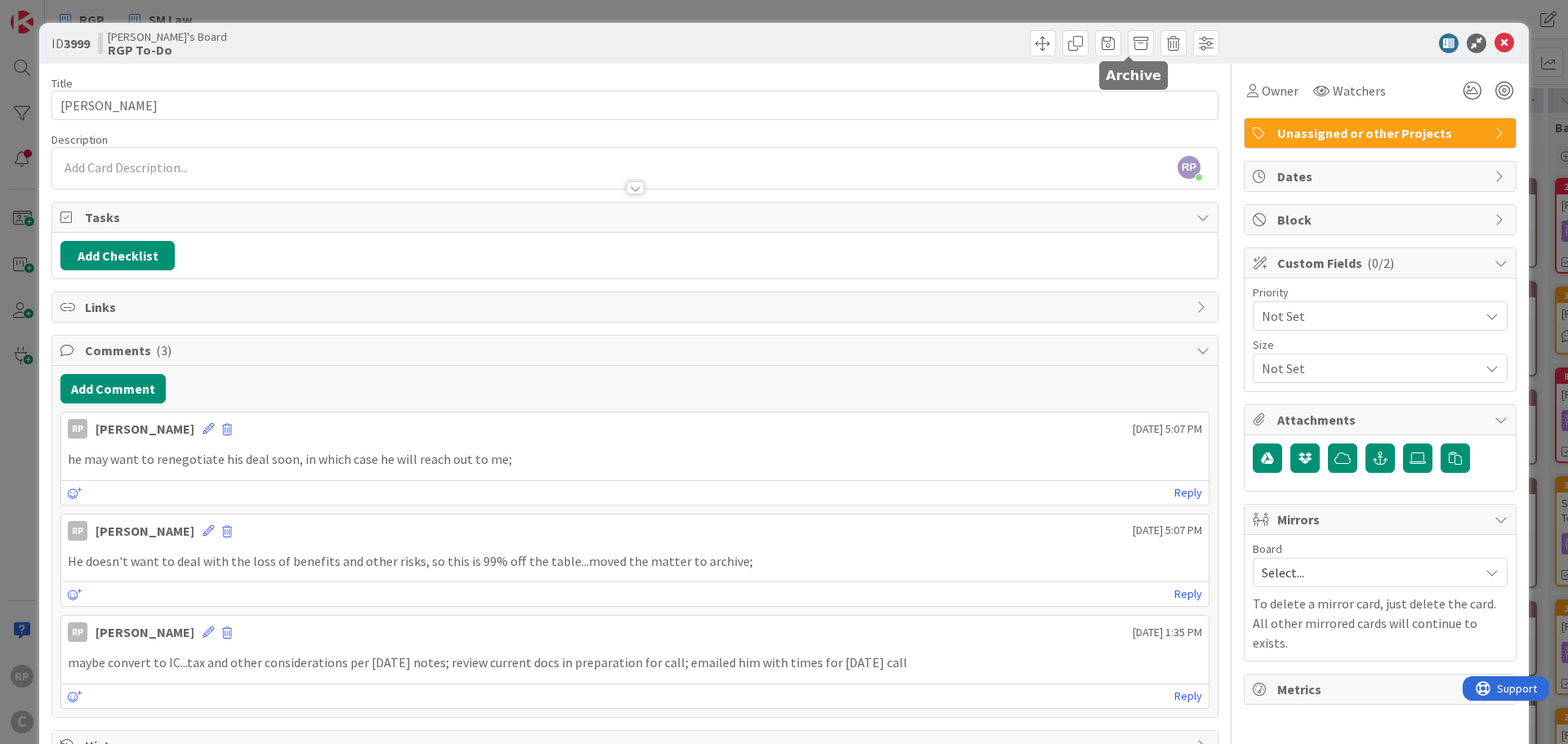
click at [1131, 37] on span at bounding box center [1140, 43] width 26 height 26
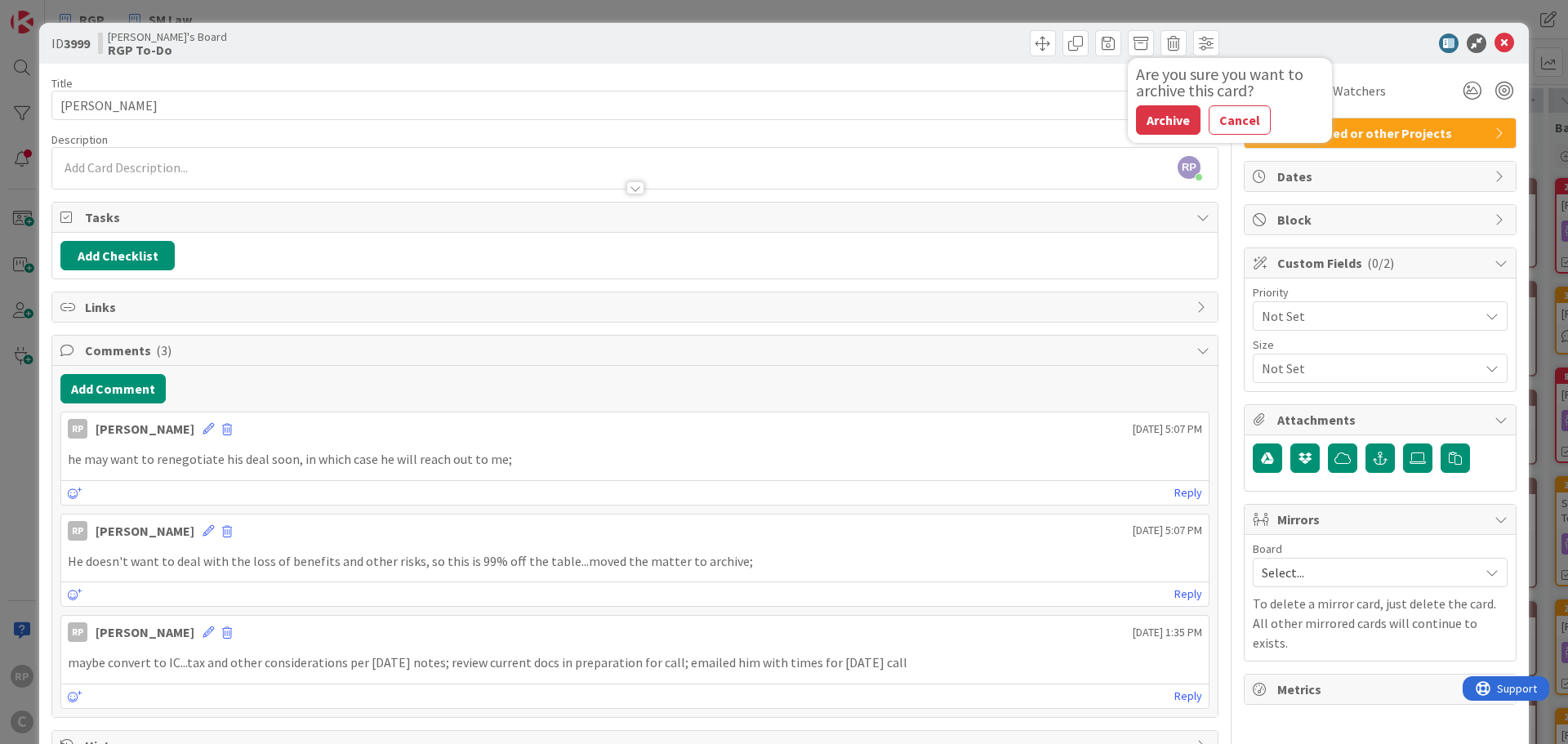
click at [1155, 117] on button "Archive" at bounding box center [1168, 120] width 64 height 29
